Goal: Information Seeking & Learning: Learn about a topic

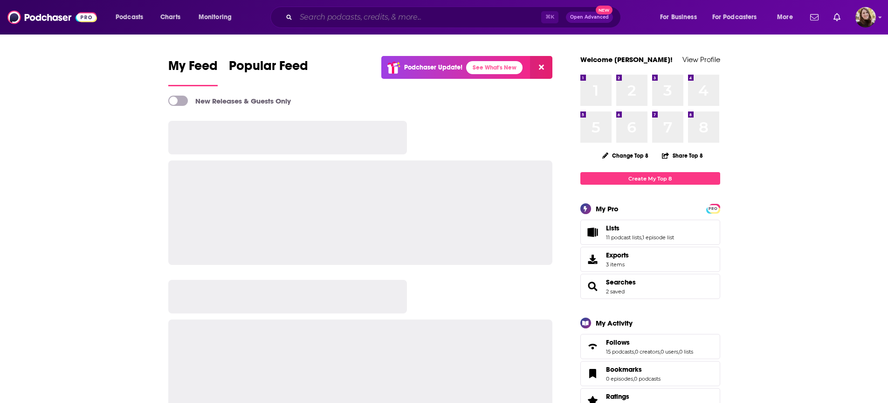
click at [449, 21] on input "Search podcasts, credits, & more..." at bounding box center [418, 17] width 245 height 15
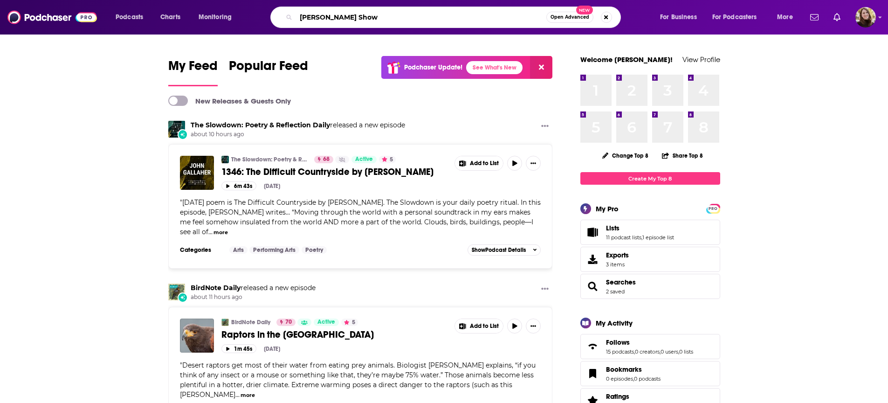
type input "[PERSON_NAME] Show"
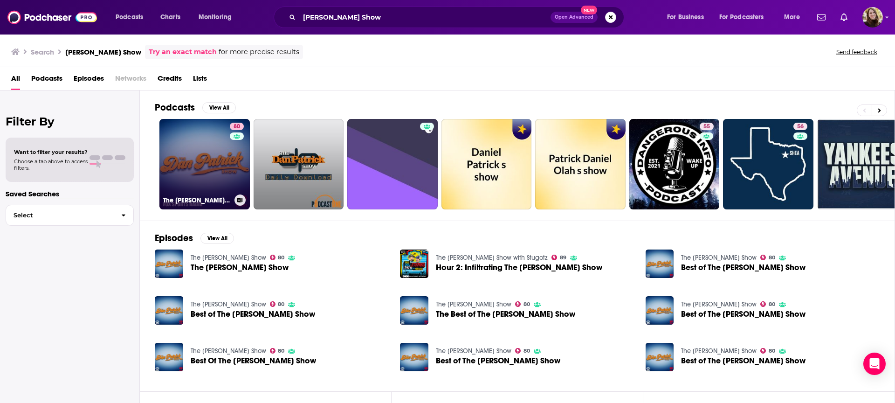
click at [212, 172] on link "80 The [PERSON_NAME] Show" at bounding box center [204, 164] width 90 height 90
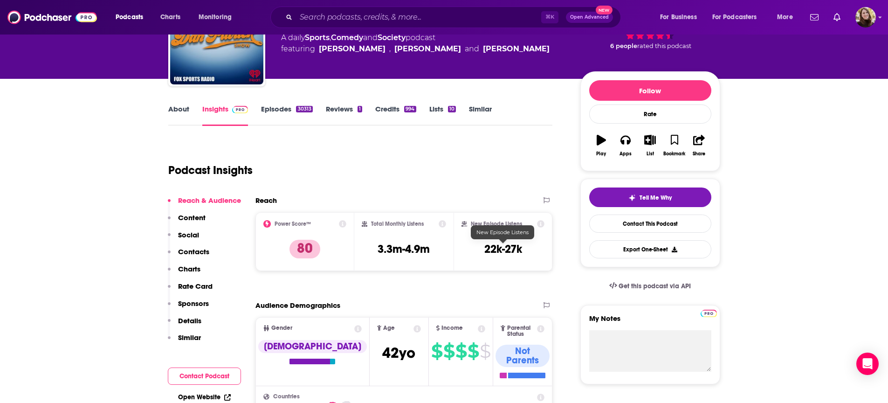
scroll to position [75, 0]
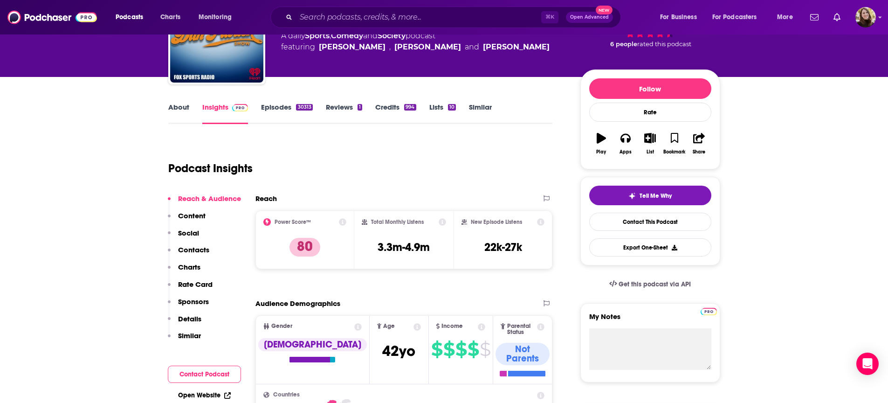
click at [442, 219] on icon at bounding box center [442, 221] width 7 height 7
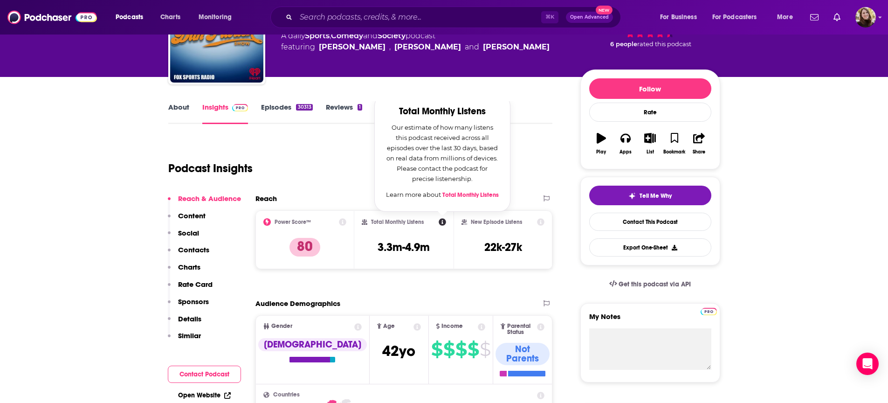
click at [324, 144] on div "Podcast Insights" at bounding box center [356, 163] width 377 height 48
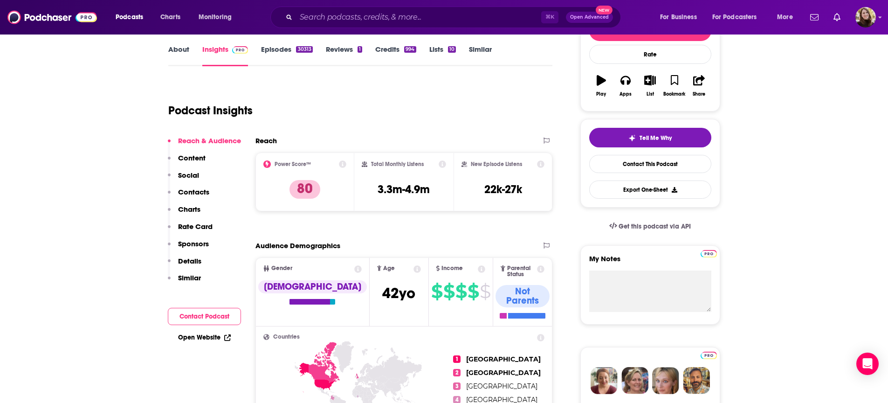
scroll to position [173, 0]
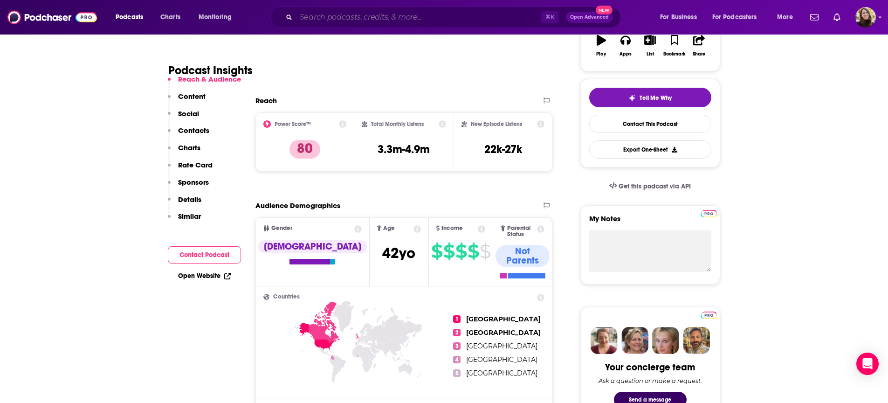
click at [348, 20] on input "Search podcasts, credits, & more..." at bounding box center [418, 17] width 245 height 15
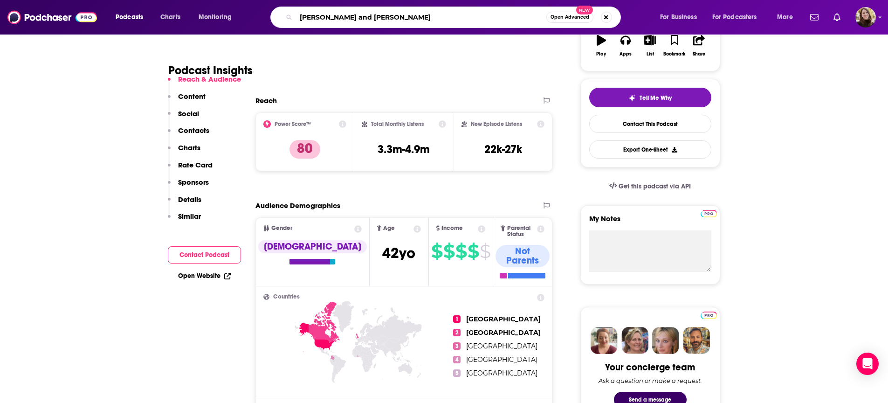
type input "[PERSON_NAME] and [PERSON_NAME]"
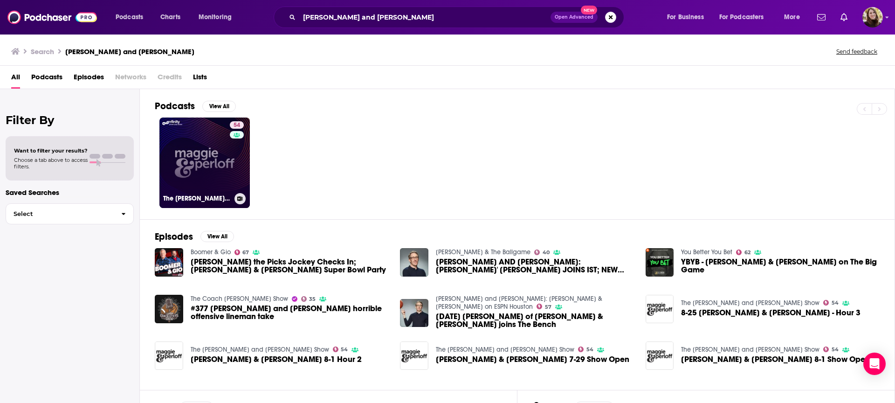
click at [200, 168] on link "54 The [PERSON_NAME] and [PERSON_NAME] Show" at bounding box center [204, 162] width 90 height 90
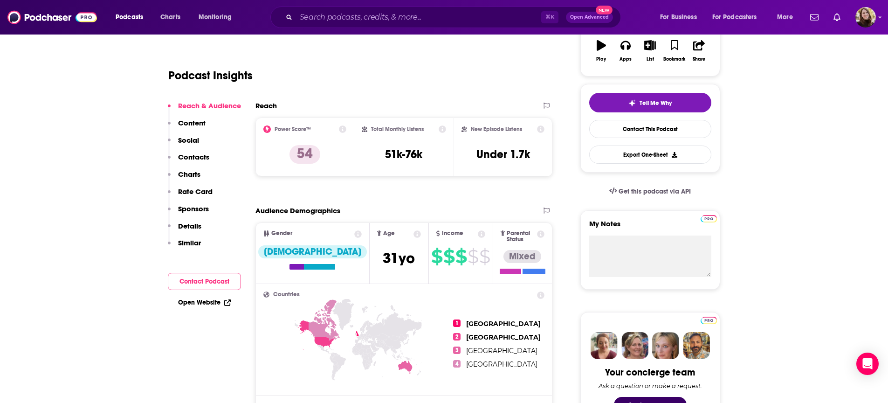
scroll to position [162, 0]
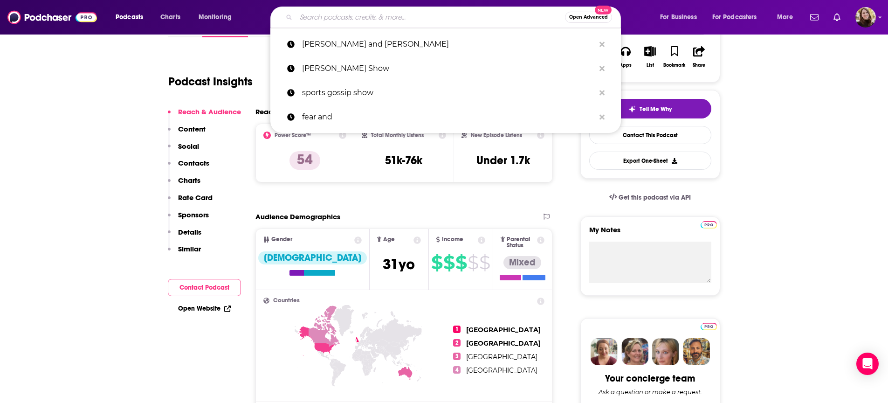
click at [349, 10] on input "Search podcasts, credits, & more..." at bounding box center [430, 17] width 269 height 15
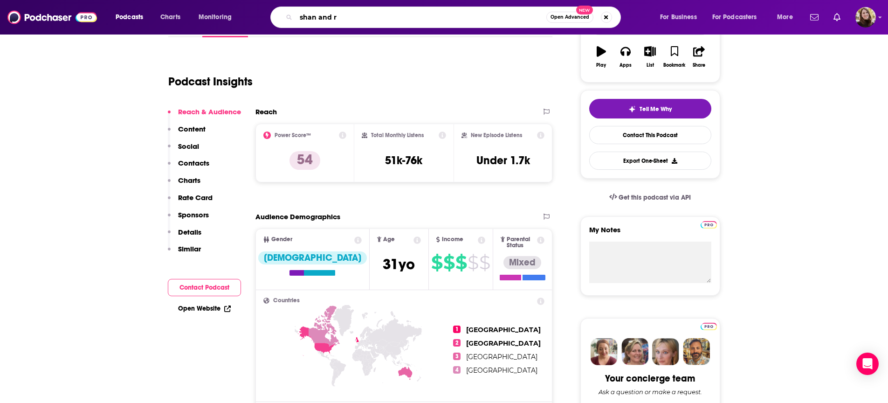
type input "shan and [GEOGRAPHIC_DATA]"
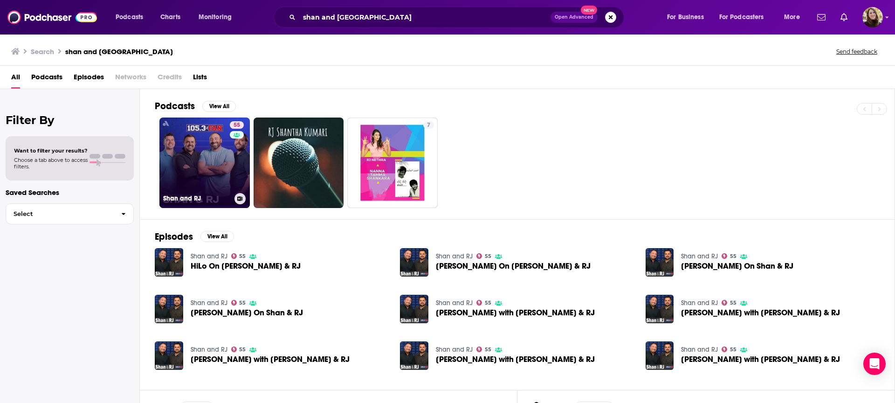
click at [185, 169] on link "55 Shan and RJ" at bounding box center [204, 162] width 90 height 90
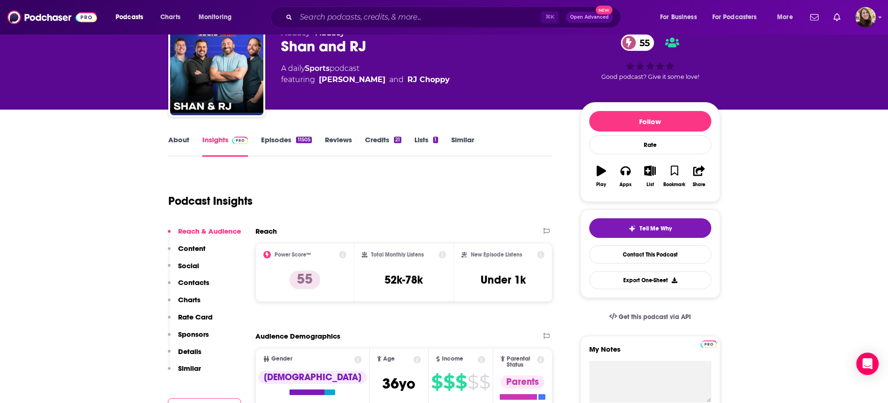
scroll to position [161, 0]
